Goal: Transaction & Acquisition: Purchase product/service

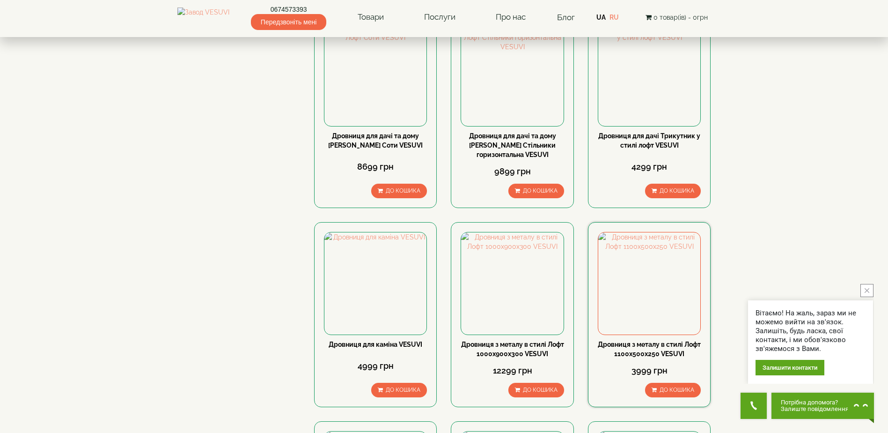
scroll to position [328, 0]
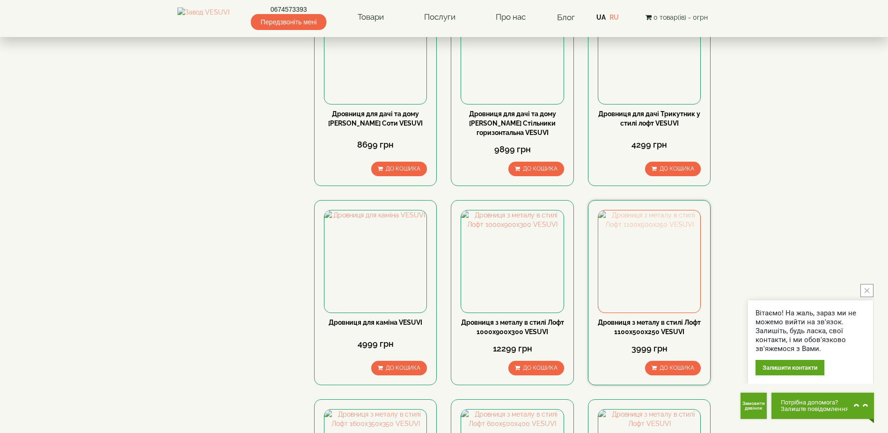
click at [646, 280] on img at bounding box center [649, 261] width 102 height 102
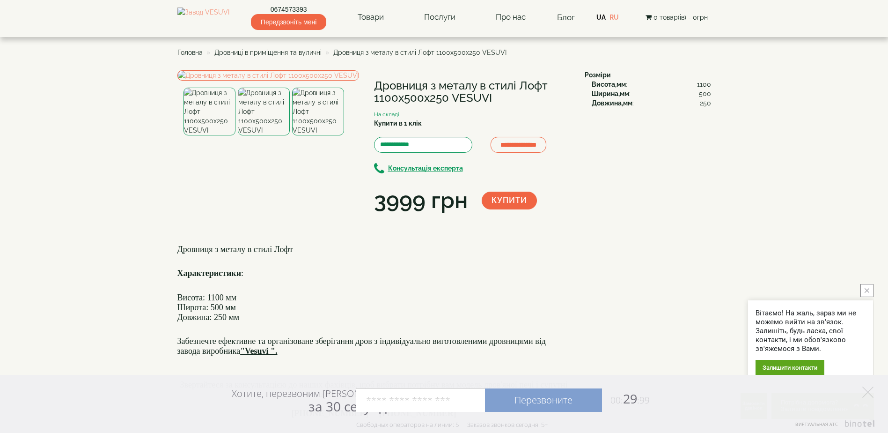
click at [867, 293] on button "close button" at bounding box center [866, 290] width 13 height 13
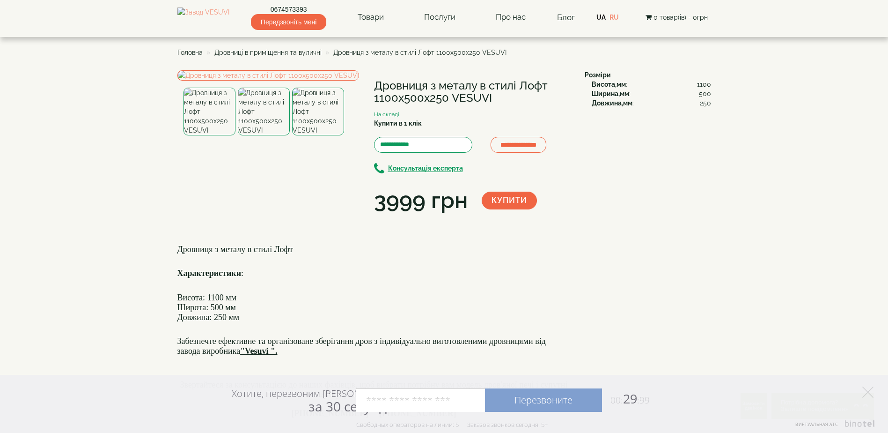
click at [298, 51] on span "Дровниці в приміщення та вуличні" at bounding box center [267, 52] width 107 height 7
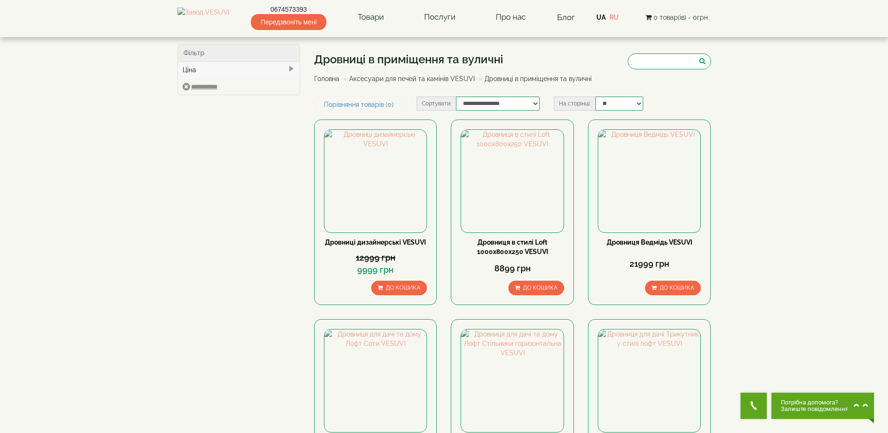
type input "****"
type input "*****"
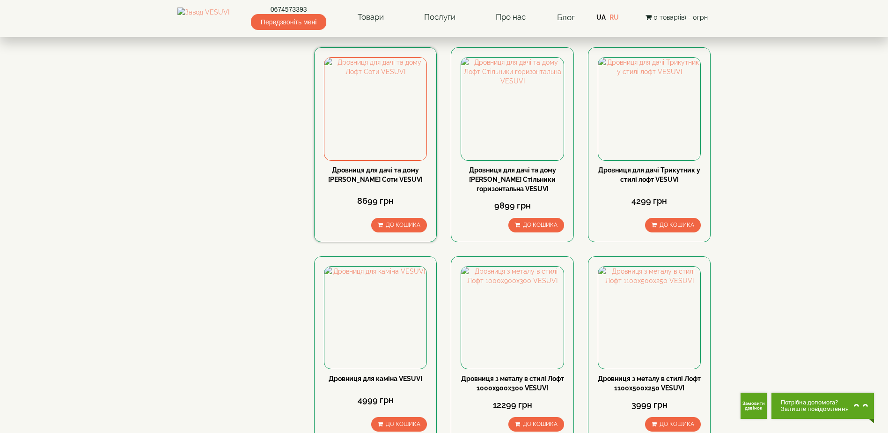
scroll to position [328, 0]
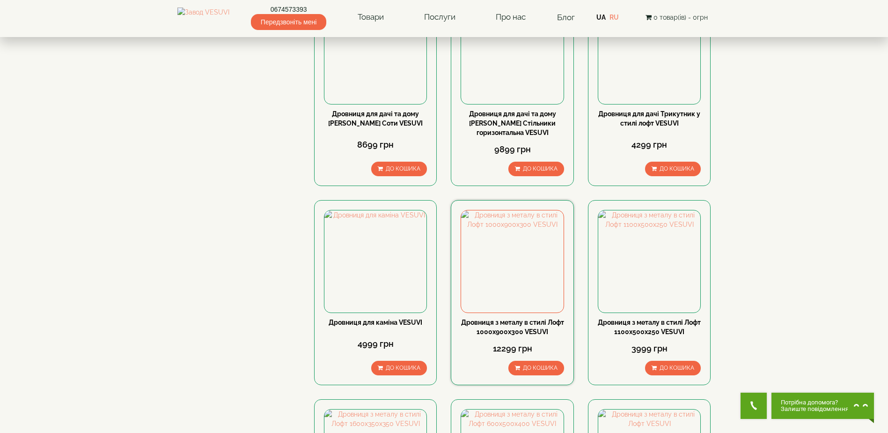
click at [525, 327] on div "Дровниця з металу в стилі Лофт 1000х900х300 VESUVI" at bounding box center [512, 326] width 103 height 19
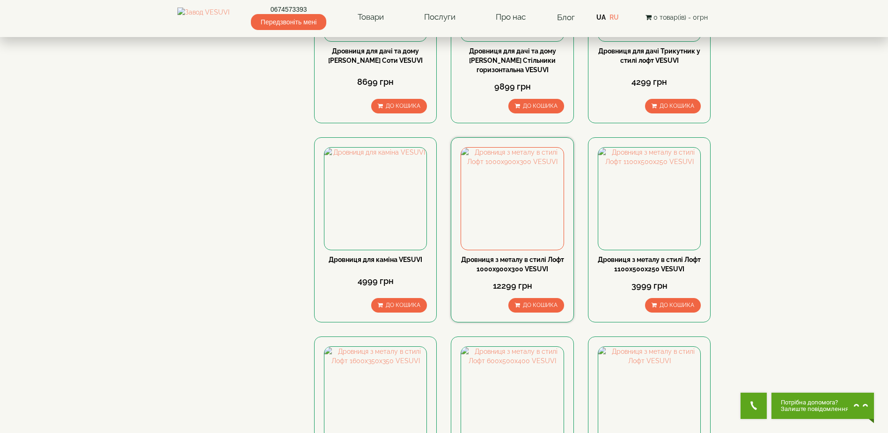
scroll to position [515, 0]
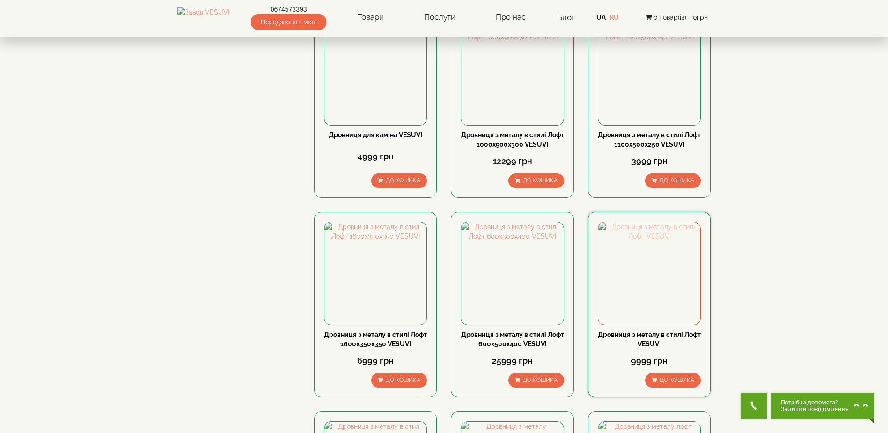
click at [652, 282] on img at bounding box center [649, 273] width 102 height 102
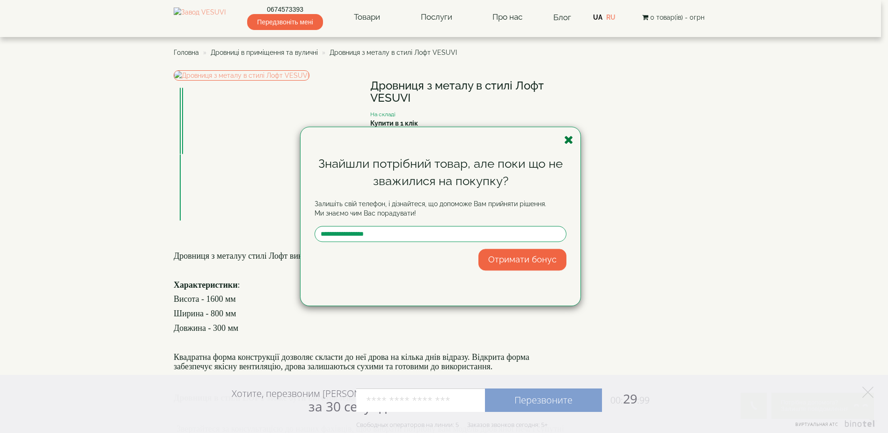
click at [566, 140] on icon "button" at bounding box center [568, 140] width 9 height 12
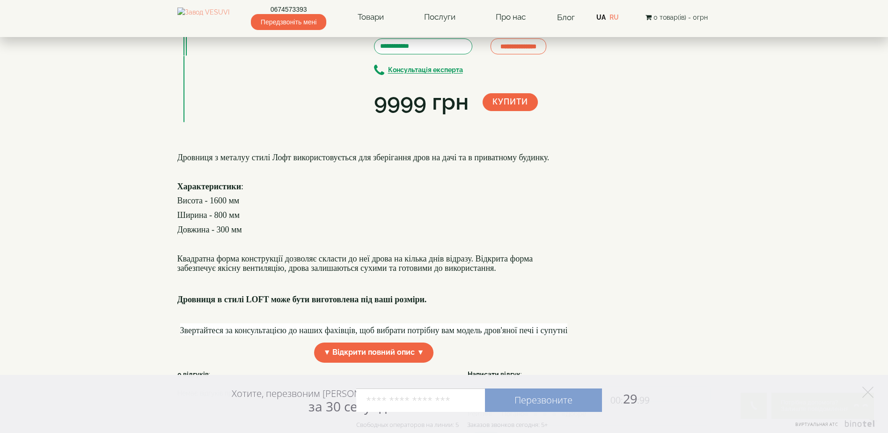
scroll to position [140, 0]
